Goal: Book appointment/travel/reservation

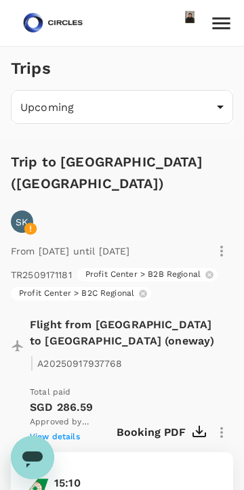
click at [217, 14] on icon at bounding box center [221, 23] width 24 height 24
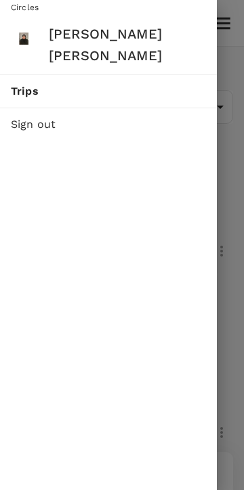
click at [152, 83] on span "Trips" at bounding box center [108, 91] width 195 height 16
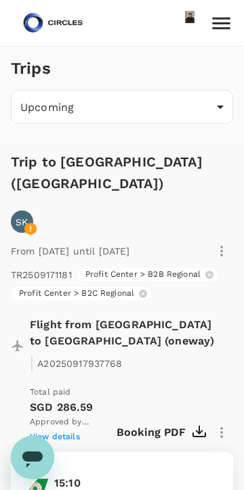
click at [37, 25] on img at bounding box center [53, 23] width 62 height 30
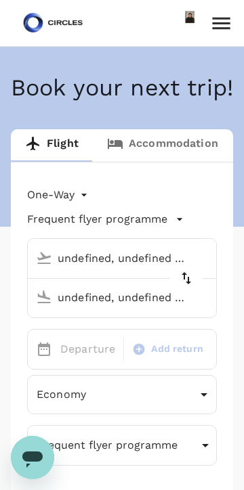
type input "roundtrip"
type input "business"
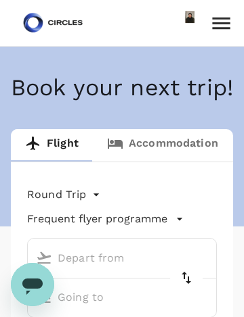
type input "Singapore Changi (SIN)"
type input "[GEOGRAPHIC_DATA], [GEOGRAPHIC_DATA] (any)"
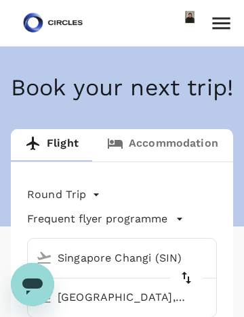
click at [166, 162] on link "Accommodation" at bounding box center [162, 145] width 139 height 32
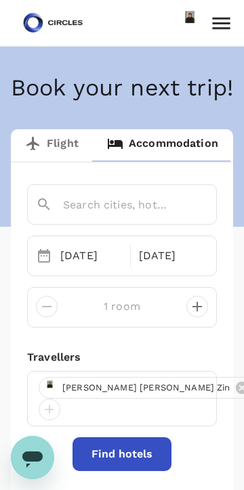
click at [135, 215] on input "text" at bounding box center [103, 204] width 134 height 21
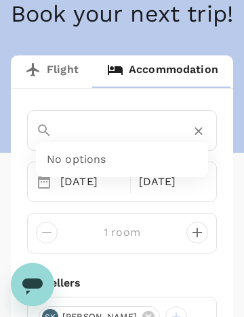
scroll to position [0, 287]
type input "Magasin numéro 08 Bouknadel Route Kenitra Plage des nationsibis [GEOGRAPHIC_DAT…"
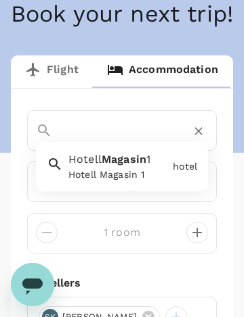
click at [202, 138] on icon "Clear" at bounding box center [198, 131] width 14 height 14
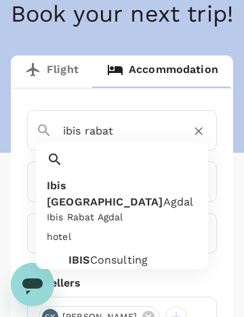
click at [71, 225] on div "hotel" at bounding box center [56, 235] width 30 height 20
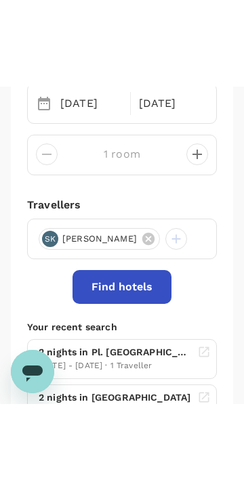
scroll to position [239, 0]
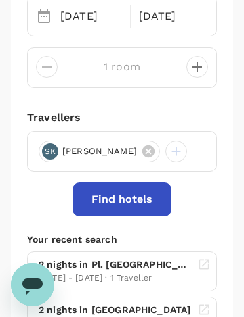
type input "Ibis Rabat Agdal"
click at [145, 216] on button "Find hotels" at bounding box center [121, 200] width 99 height 34
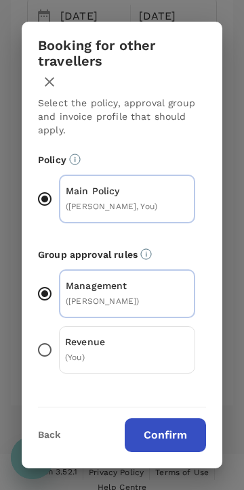
click at [181, 442] on button "Confirm" at bounding box center [164, 435] width 81 height 34
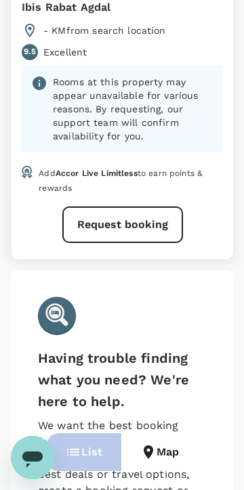
scroll to position [379, 0]
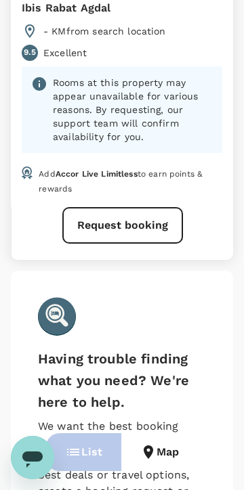
click at [162, 215] on button "Request booking" at bounding box center [122, 225] width 120 height 37
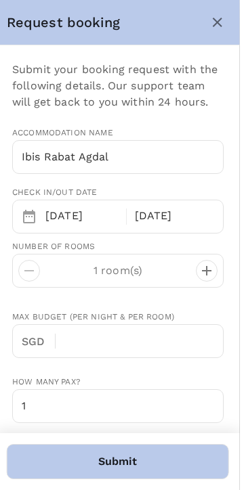
type input "65"
type input "96934635"
type input "[EMAIL_ADDRESS][DOMAIN_NAME]"
click at [227, 18] on icon "close" at bounding box center [221, 22] width 16 height 16
click at [223, 20] on button "close" at bounding box center [221, 22] width 23 height 23
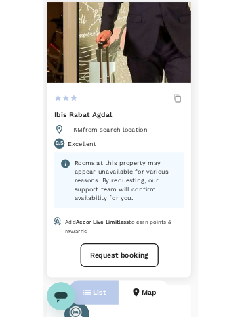
scroll to position [0, 0]
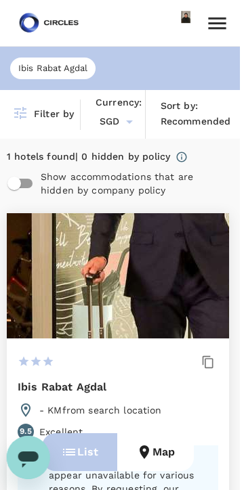
click at [38, 68] on span "Ibis Rabat Agdal" at bounding box center [56, 68] width 85 height 13
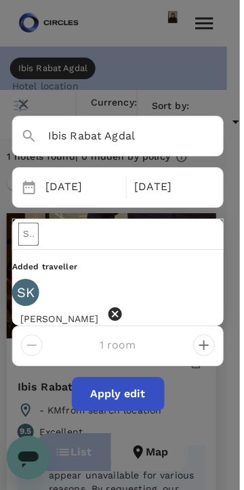
click at [164, 139] on input "Ibis Rabat Agdal" at bounding box center [103, 135] width 156 height 21
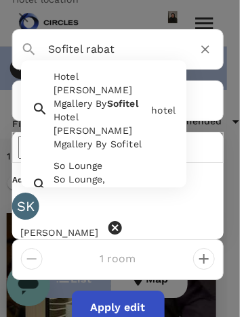
type input "Ibis Rabat Agdal"
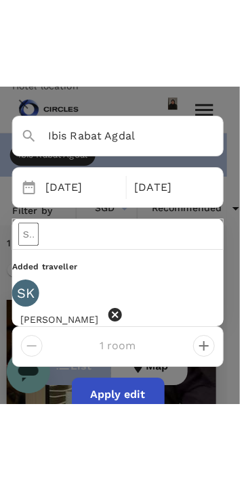
scroll to position [60, 0]
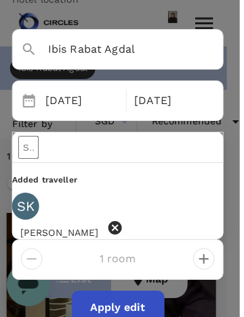
click at [139, 291] on button "Apply edit" at bounding box center [122, 308] width 93 height 34
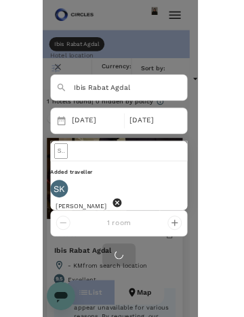
scroll to position [0, 0]
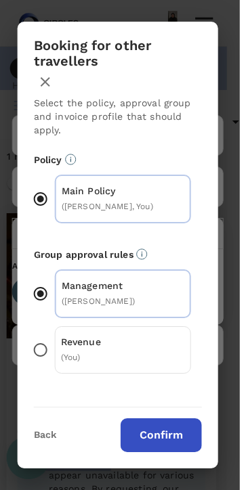
click at [154, 445] on button "Confirm" at bounding box center [164, 435] width 81 height 34
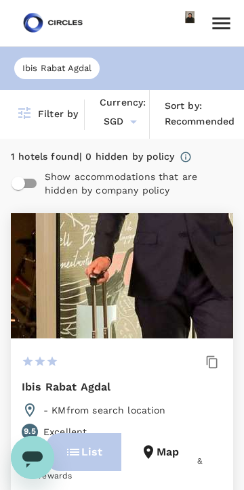
click at [71, 70] on span "Ibis Rabat Agdal" at bounding box center [56, 68] width 85 height 13
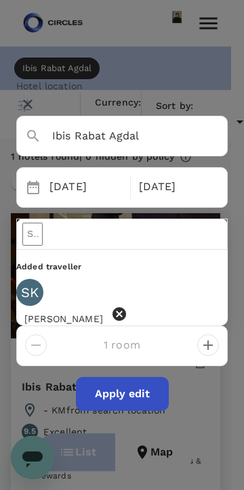
click at [164, 146] on input "Ibis Rabat Agdal" at bounding box center [103, 135] width 156 height 21
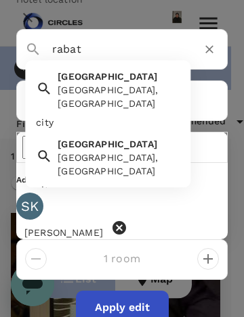
click at [129, 110] on div "Rabat [GEOGRAPHIC_DATA], [GEOGRAPHIC_DATA]" at bounding box center [115, 87] width 127 height 46
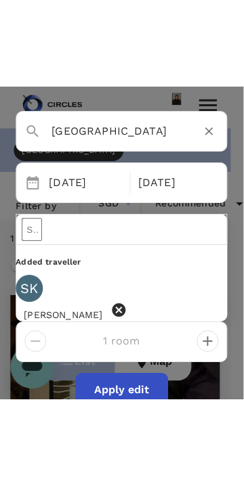
scroll to position [51, 0]
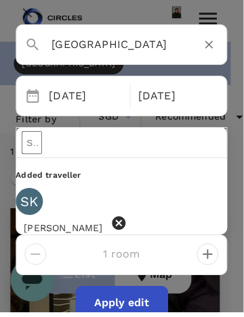
type input "[GEOGRAPHIC_DATA]"
click at [108, 291] on button "Apply edit" at bounding box center [122, 308] width 93 height 34
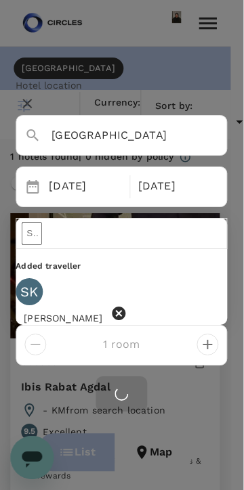
scroll to position [0, 0]
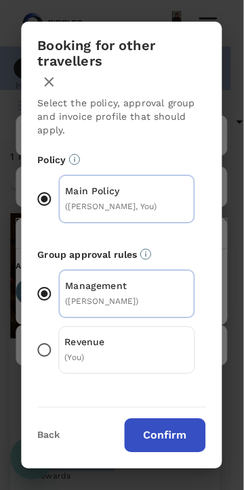
click at [148, 452] on button "Confirm" at bounding box center [164, 435] width 81 height 34
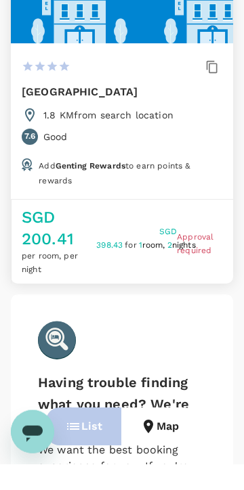
scroll to position [7311, 0]
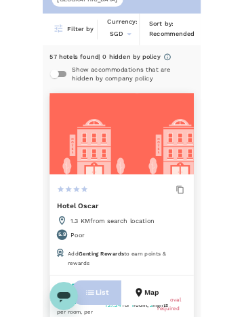
scroll to position [0, 0]
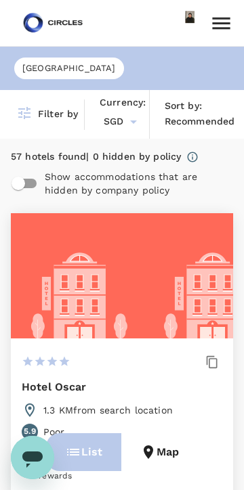
click at [33, 70] on span "[GEOGRAPHIC_DATA]" at bounding box center [69, 68] width 110 height 13
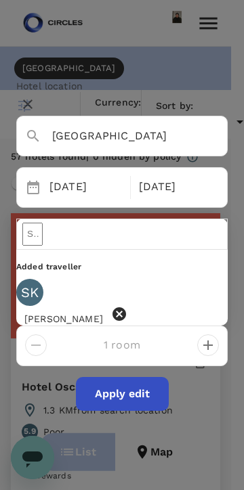
click at [128, 142] on input "[GEOGRAPHIC_DATA]" at bounding box center [103, 135] width 156 height 21
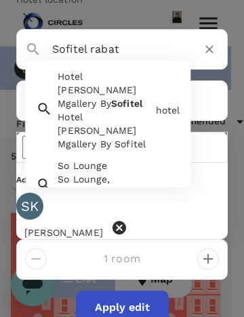
click at [124, 60] on input "Sofitel rabat" at bounding box center [103, 49] width 156 height 21
click at [41, 60] on input "Sofitel rabat" at bounding box center [103, 49] width 156 height 21
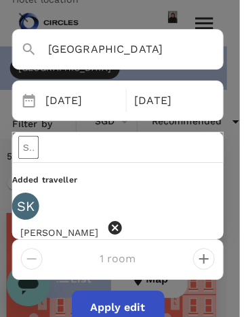
click at [143, 60] on input "[GEOGRAPHIC_DATA]" at bounding box center [103, 49] width 156 height 21
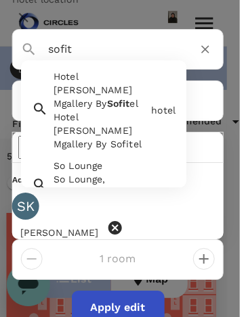
type input "[GEOGRAPHIC_DATA]"
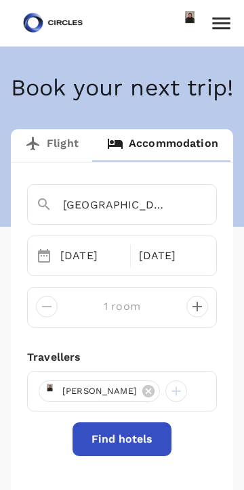
click at [145, 215] on input "[GEOGRAPHIC_DATA]" at bounding box center [103, 204] width 134 height 21
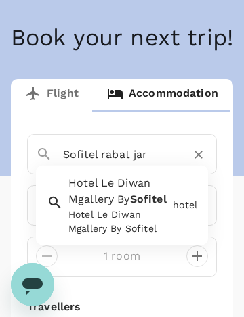
scroll to position [47, 0]
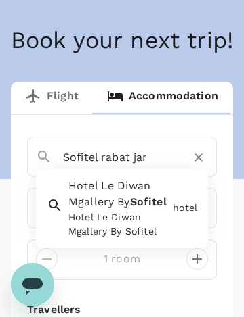
click at [122, 239] on div "Hotel Le Diwan Mgallery By Sofitel Hotel Le Diwan Mgallery By Sofitel" at bounding box center [115, 205] width 104 height 66
type input "Hotel [PERSON_NAME] Mgallery By Sofitel"
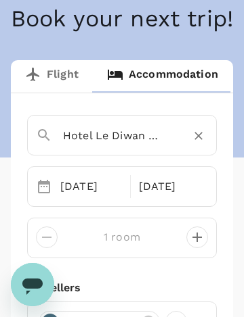
scroll to position [74, 0]
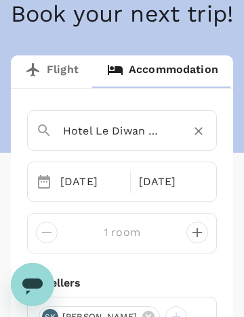
click at [204, 141] on div at bounding box center [198, 131] width 19 height 19
click at [198, 138] on icon "Clear" at bounding box center [198, 131] width 14 height 14
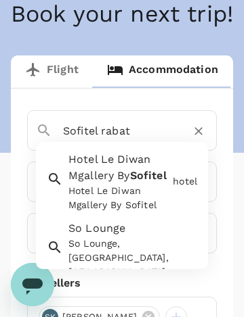
type input "Hotel [PERSON_NAME] Mgallery By Sofitel"
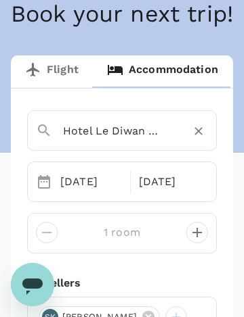
click at [197, 135] on icon "Clear" at bounding box center [198, 131] width 8 height 8
click at [161, 141] on input "text" at bounding box center [103, 130] width 134 height 21
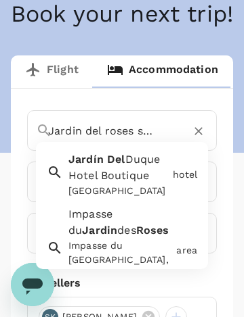
type input "Jardin del roses sofitel"
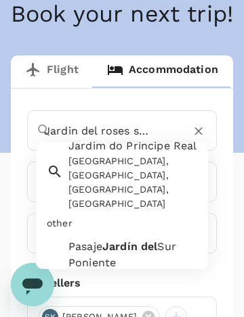
scroll to position [507, 0]
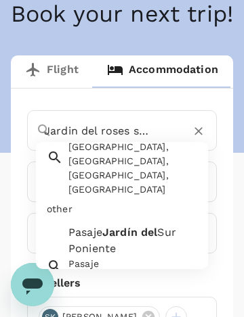
click at [194, 138] on icon "Clear" at bounding box center [198, 131] width 14 height 14
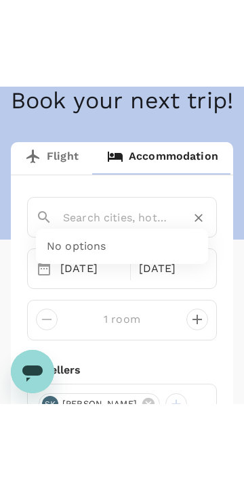
scroll to position [0, 0]
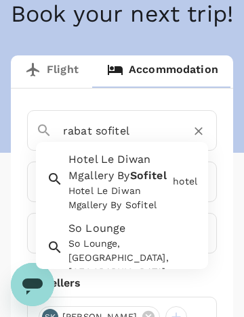
type input "Hotel [PERSON_NAME] Mgallery By Sofitel"
